Goal: Information Seeking & Learning: Check status

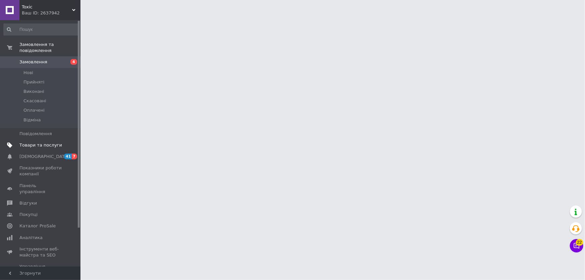
click at [47, 142] on link "Товари та послуги" at bounding box center [41, 144] width 82 height 11
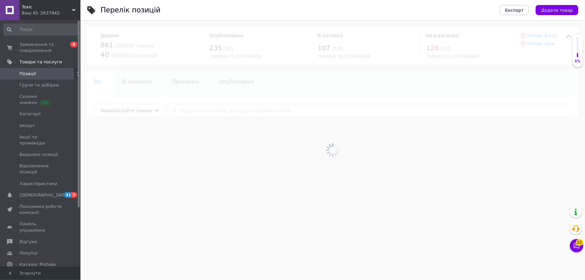
click at [199, 112] on div at bounding box center [332, 150] width 505 height 260
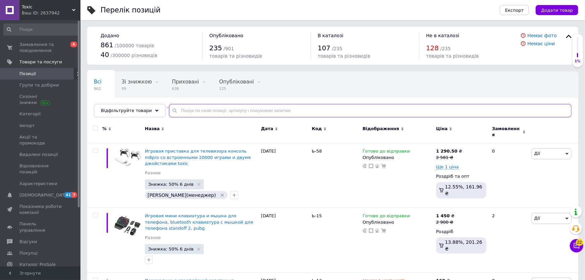
click at [202, 111] on input "text" at bounding box center [370, 110] width 403 height 13
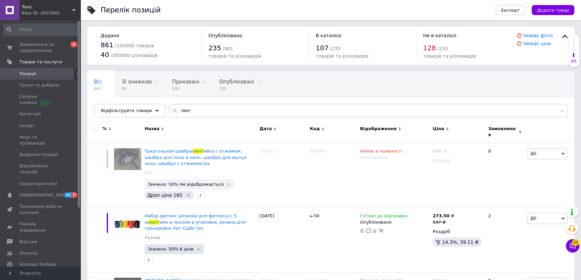
drag, startPoint x: 337, startPoint y: 146, endPoint x: 212, endPoint y: 106, distance: 131.5
drag, startPoint x: 218, startPoint y: 111, endPoint x: 148, endPoint y: 105, distance: 70.0
click at [148, 107] on div "Відфільтруйте товари лент" at bounding box center [330, 110] width 473 height 13
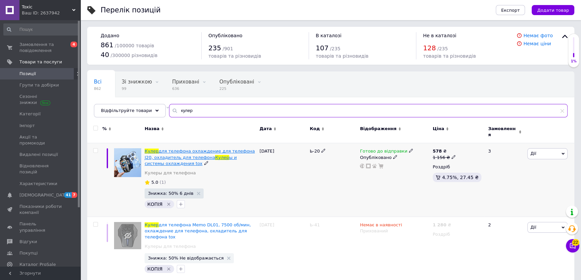
type input "кулер"
click at [162, 149] on span "для телефона охлаждение для телефона J20, охладитель для телефона" at bounding box center [199, 154] width 110 height 11
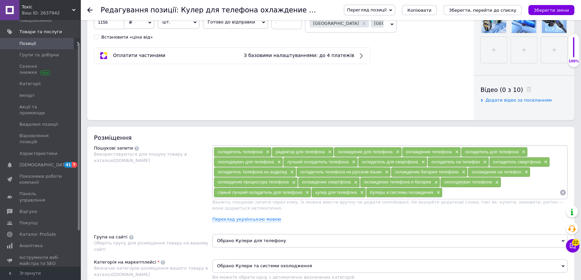
scroll to position [487, 0]
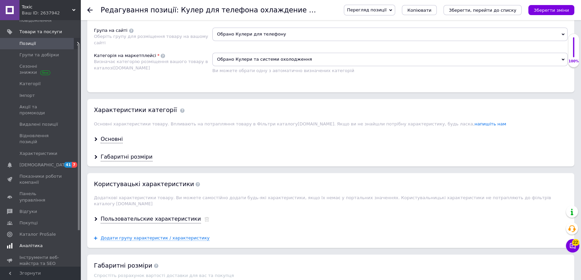
drag, startPoint x: 52, startPoint y: 228, endPoint x: 64, endPoint y: 220, distance: 14.9
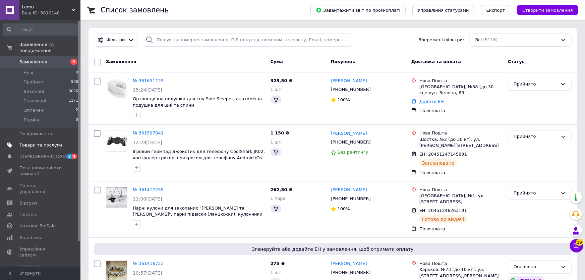
click at [54, 142] on span "Товари та послуги" at bounding box center [40, 145] width 43 height 6
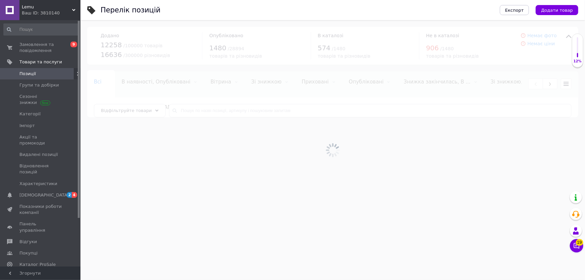
drag, startPoint x: 43, startPoint y: 258, endPoint x: 48, endPoint y: 253, distance: 6.4
click at [43, 273] on span "Аналітика" at bounding box center [40, 276] width 43 height 6
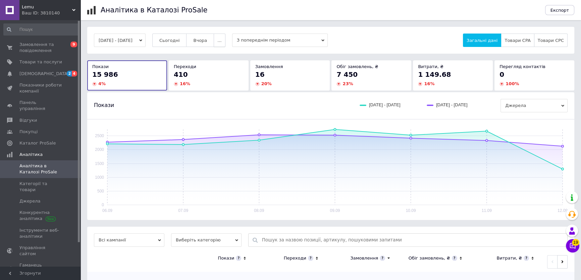
drag, startPoint x: 227, startPoint y: 39, endPoint x: 227, endPoint y: 43, distance: 4.4
click at [221, 39] on span "..." at bounding box center [219, 40] width 4 height 5
drag, startPoint x: 217, startPoint y: 96, endPoint x: 242, endPoint y: 110, distance: 28.4
click at [217, 96] on button "60 днів" at bounding box center [206, 92] width 38 height 13
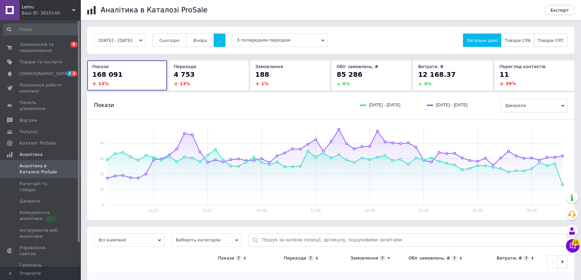
click at [198, 242] on span "Виберіть категорію" at bounding box center [206, 239] width 70 height 13
click at [198, 265] on li "Усі категорії" at bounding box center [206, 261] width 70 height 9
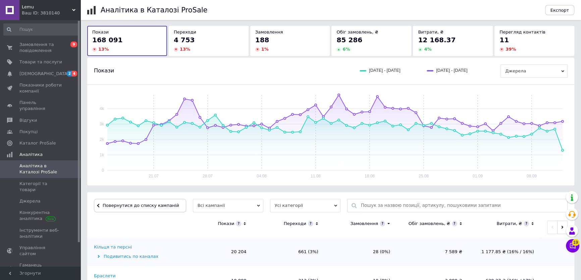
scroll to position [152, 0]
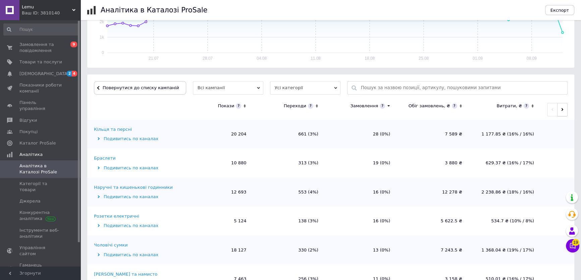
click at [563, 113] on button "button" at bounding box center [562, 109] width 10 height 13
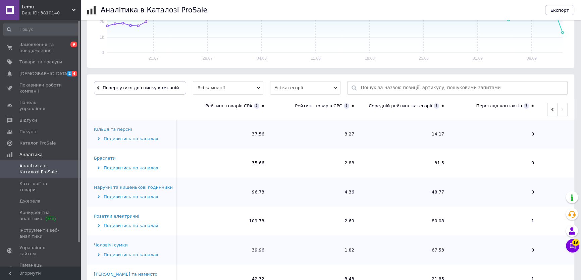
click at [441, 106] on icon at bounding box center [442, 106] width 2 height 3
click at [442, 106] on icon at bounding box center [442, 106] width 4 height 6
click at [551, 110] on icon "button" at bounding box center [552, 109] width 2 height 3
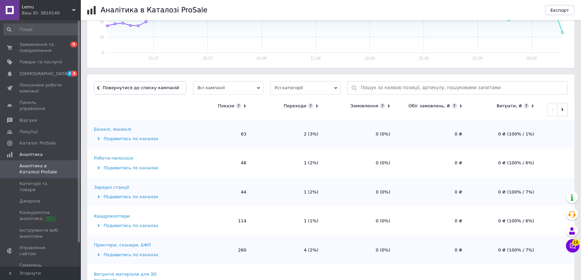
click at [121, 127] on div "Біноклі, моноклі" at bounding box center [112, 129] width 37 height 6
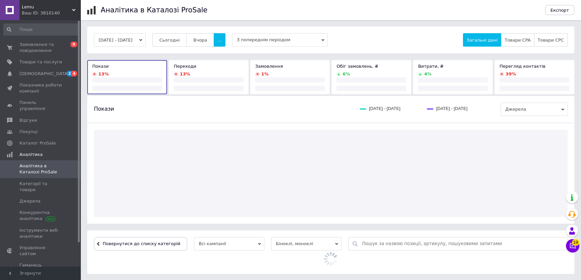
scroll to position [34, 0]
